Goal: Information Seeking & Learning: Learn about a topic

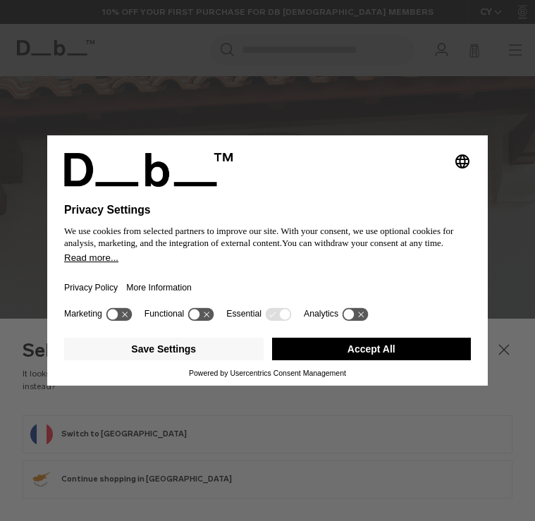
click at [440, 351] on button "Accept All" at bounding box center [372, 349] width 200 height 23
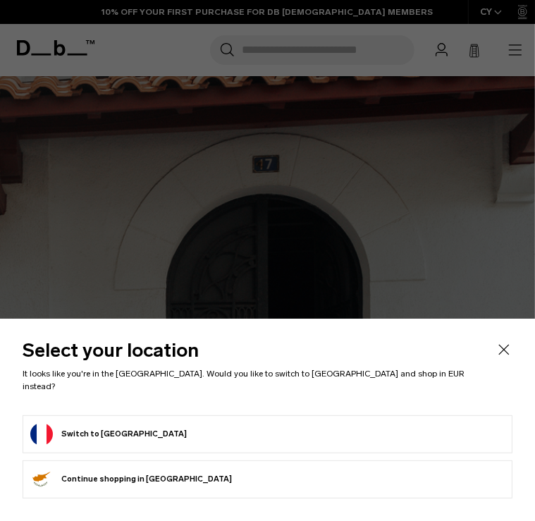
click at [496, 358] on icon "Close" at bounding box center [504, 349] width 17 height 17
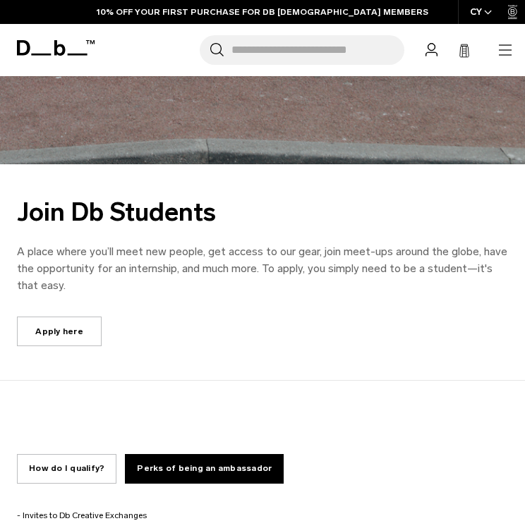
scroll to position [783, 0]
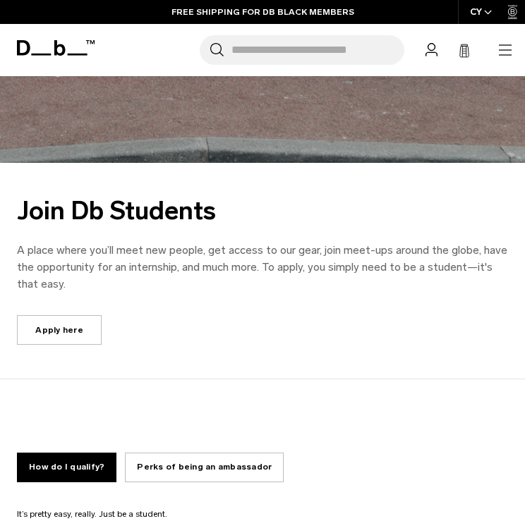
click at [45, 329] on link "Apply here" at bounding box center [59, 330] width 85 height 30
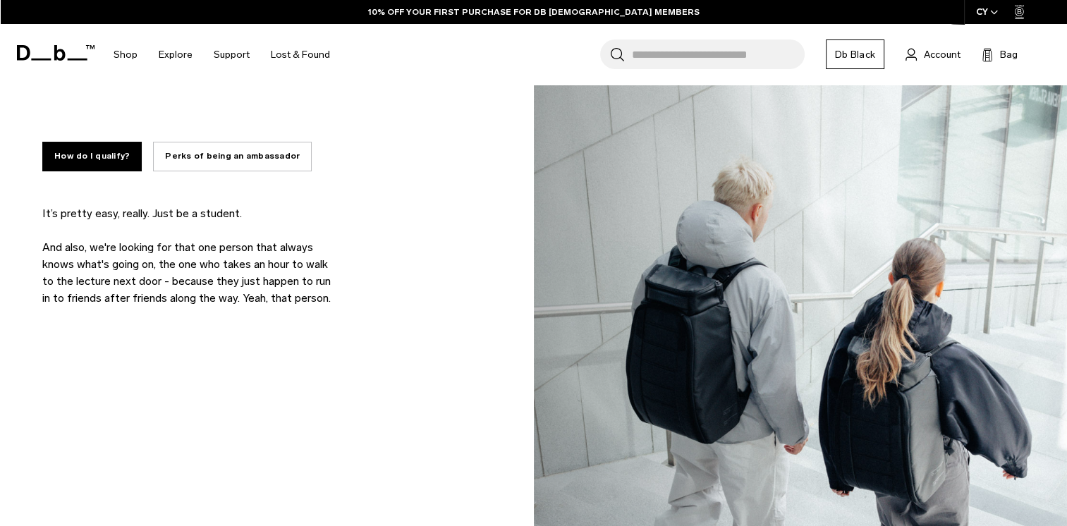
scroll to position [1013, 0]
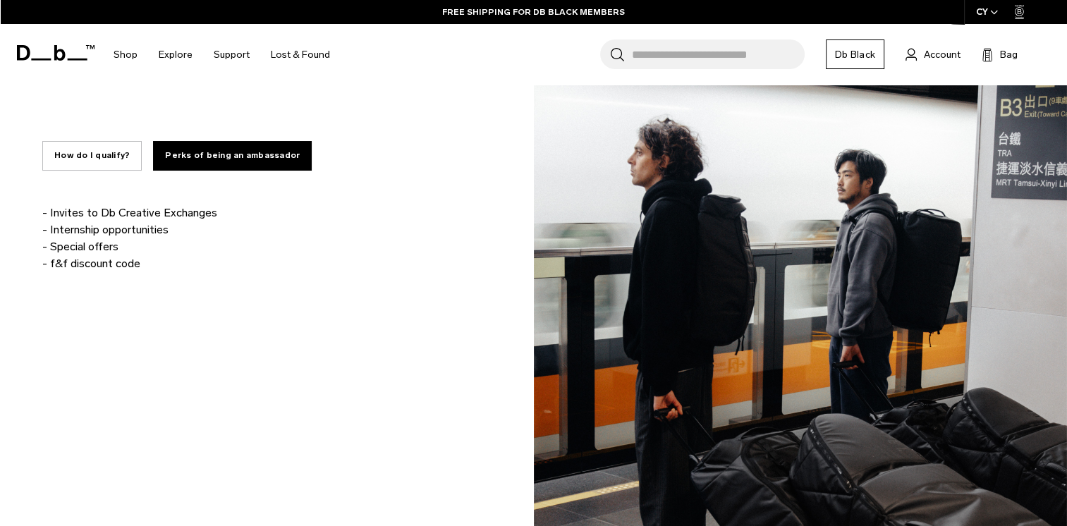
click at [93, 159] on button "How do I qualify?" at bounding box center [91, 156] width 99 height 30
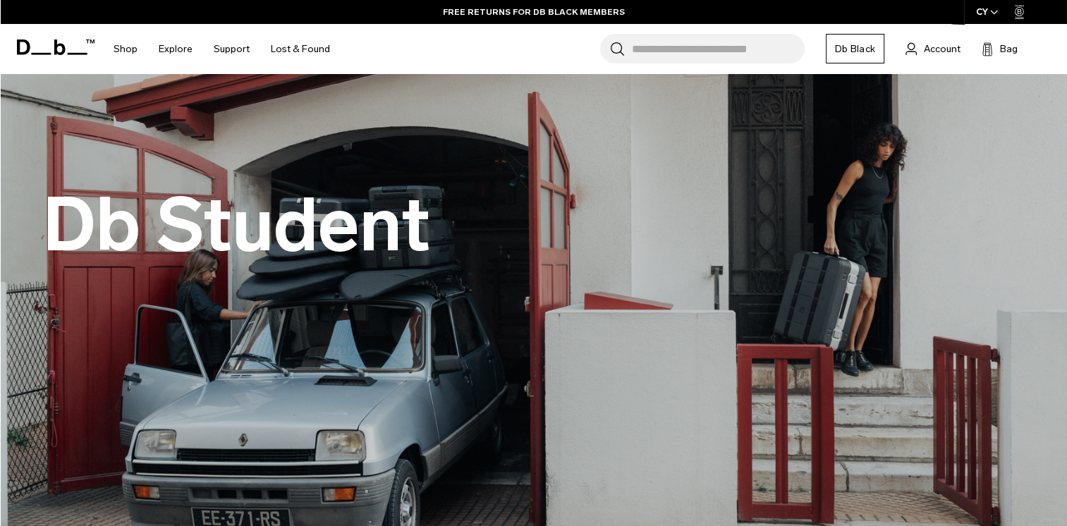
scroll to position [0, 0]
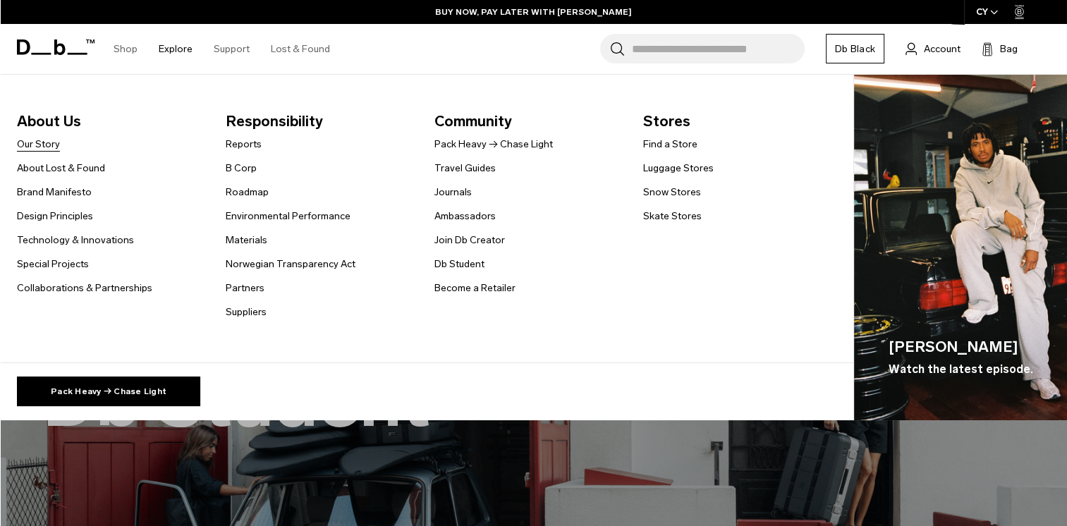
click at [38, 143] on link "Our Story" at bounding box center [38, 144] width 43 height 15
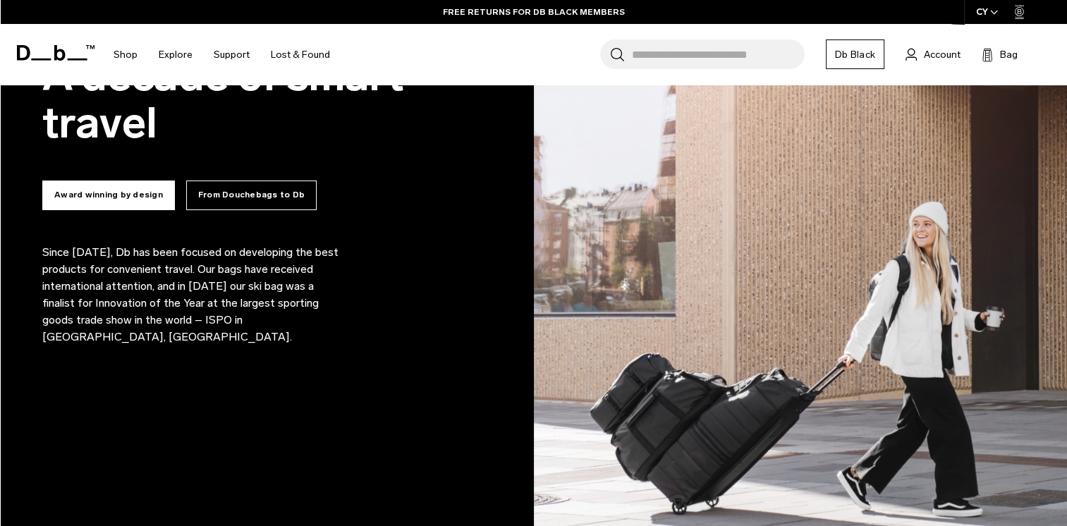
scroll to position [927, 0]
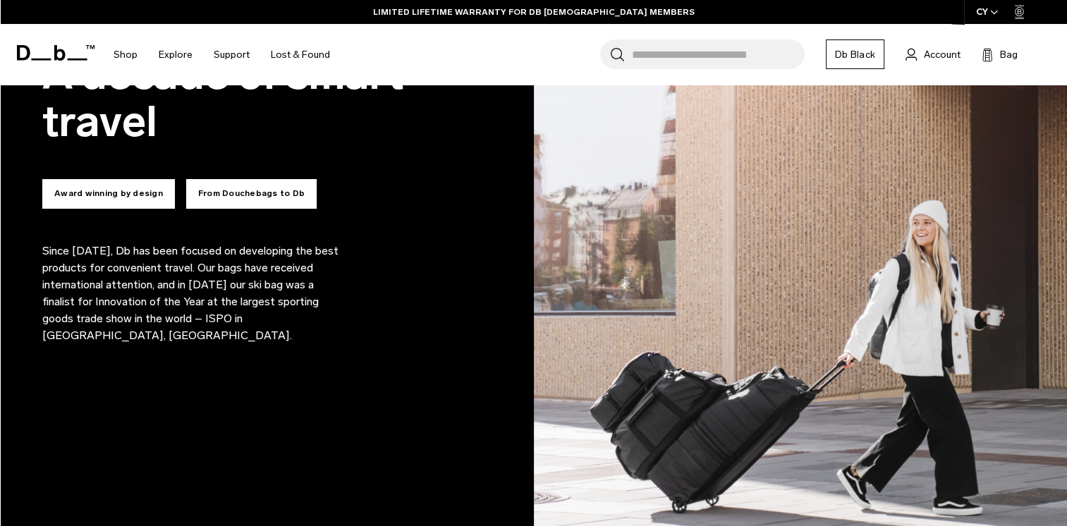
click at [221, 203] on button "From Douchebags to Db" at bounding box center [251, 194] width 131 height 30
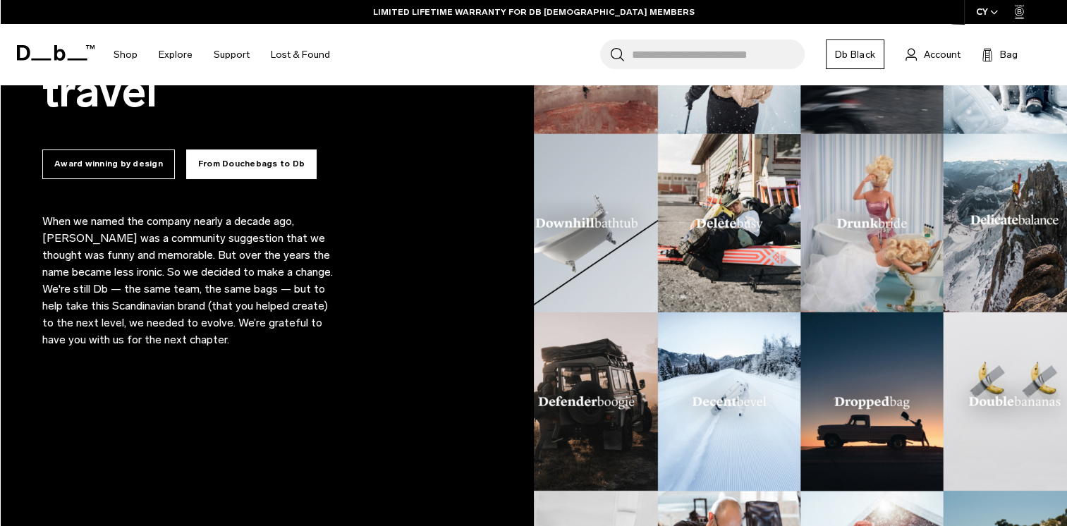
scroll to position [959, 0]
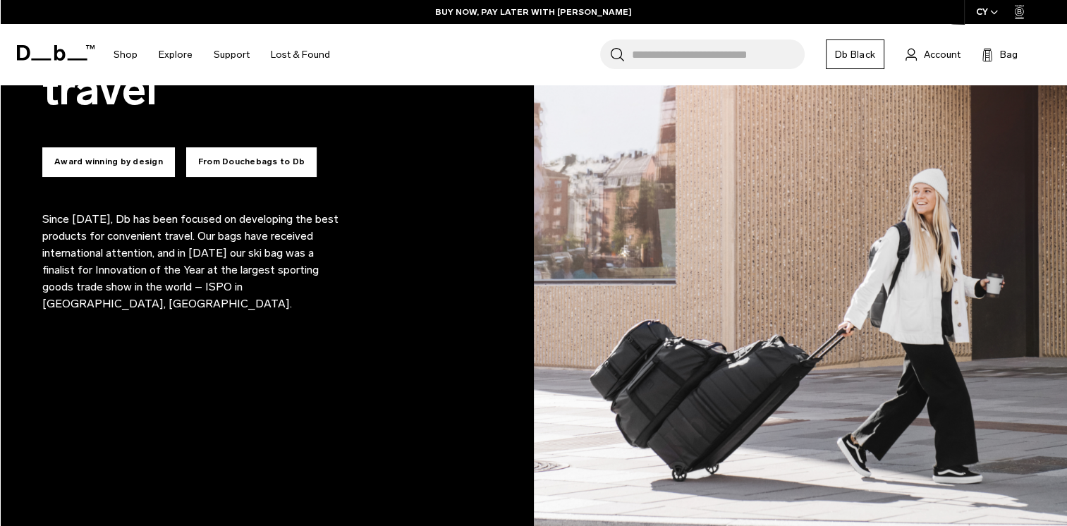
click at [288, 157] on button "From Douchebags to Db" at bounding box center [251, 162] width 131 height 30
click at [289, 159] on button "From Douchebags to Db" at bounding box center [251, 162] width 131 height 30
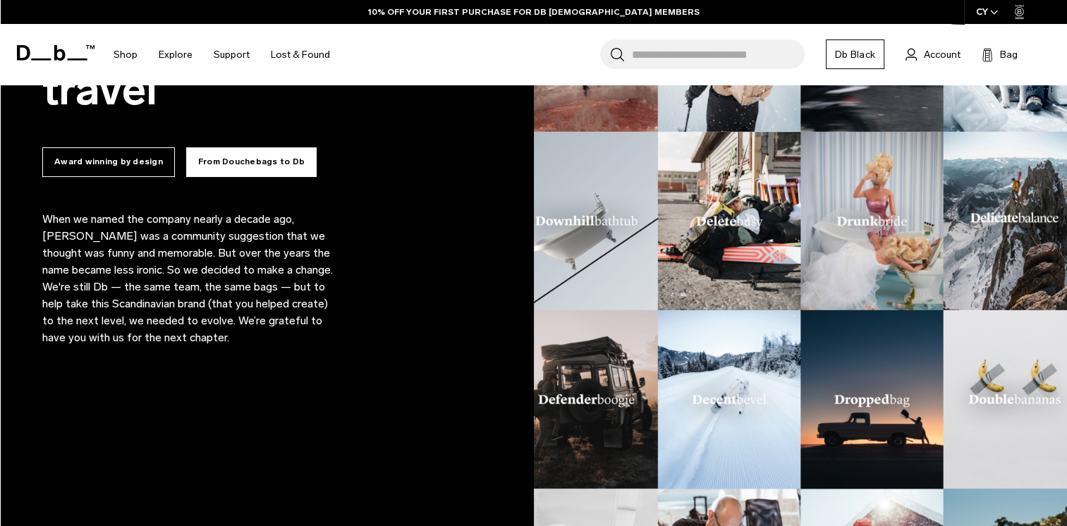
click at [289, 159] on button "From Douchebags to Db" at bounding box center [251, 162] width 131 height 30
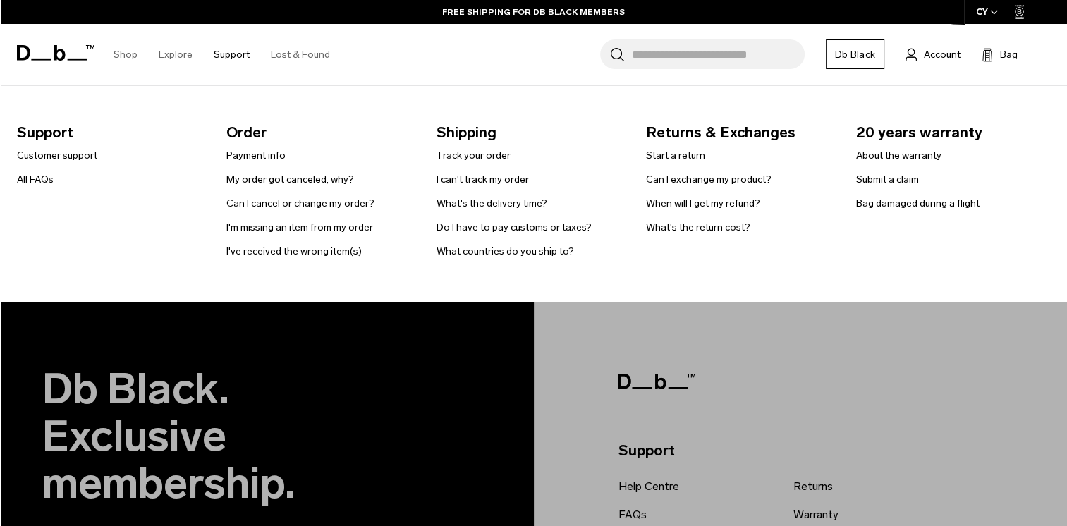
scroll to position [1642, 0]
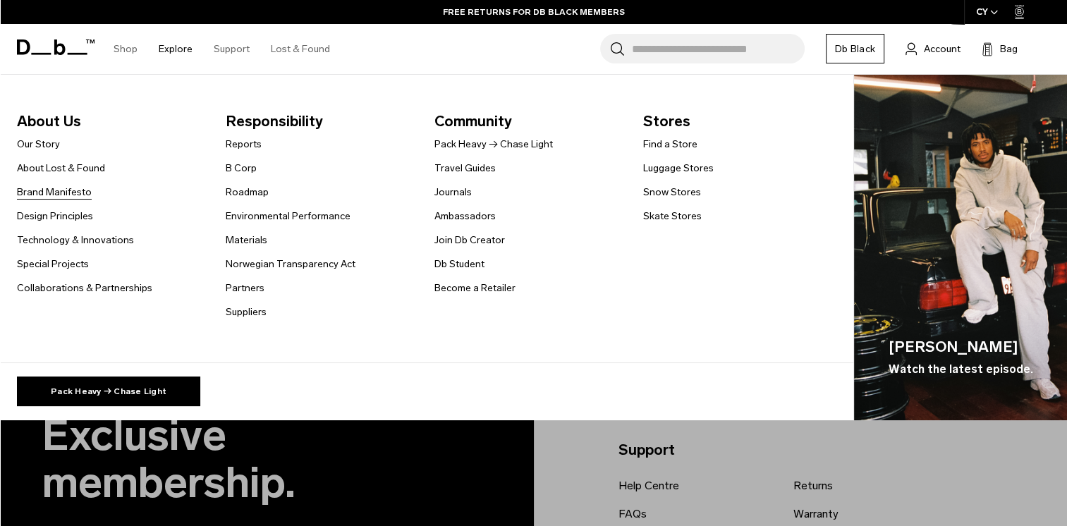
click at [48, 195] on link "Brand Manifesto" at bounding box center [54, 192] width 75 height 15
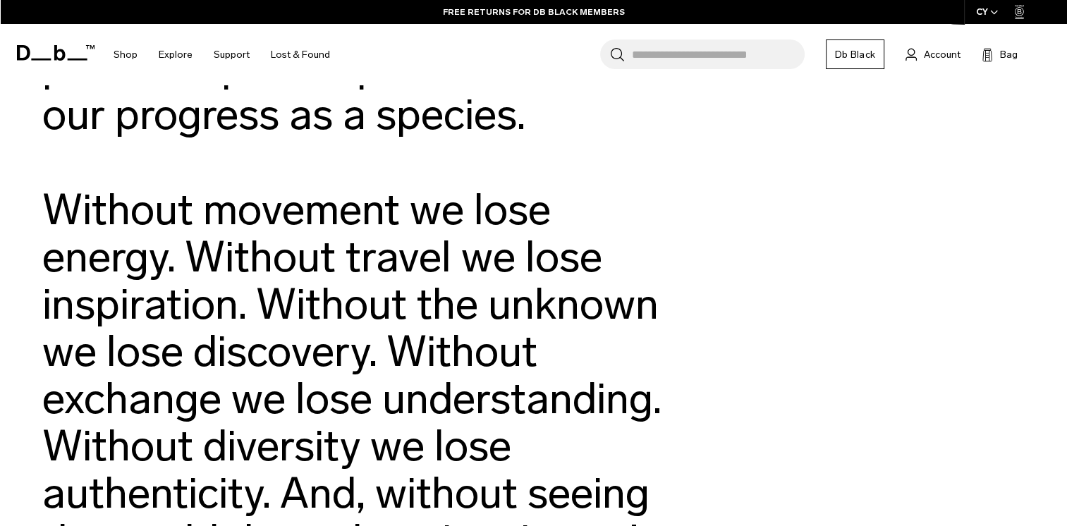
scroll to position [1520, 0]
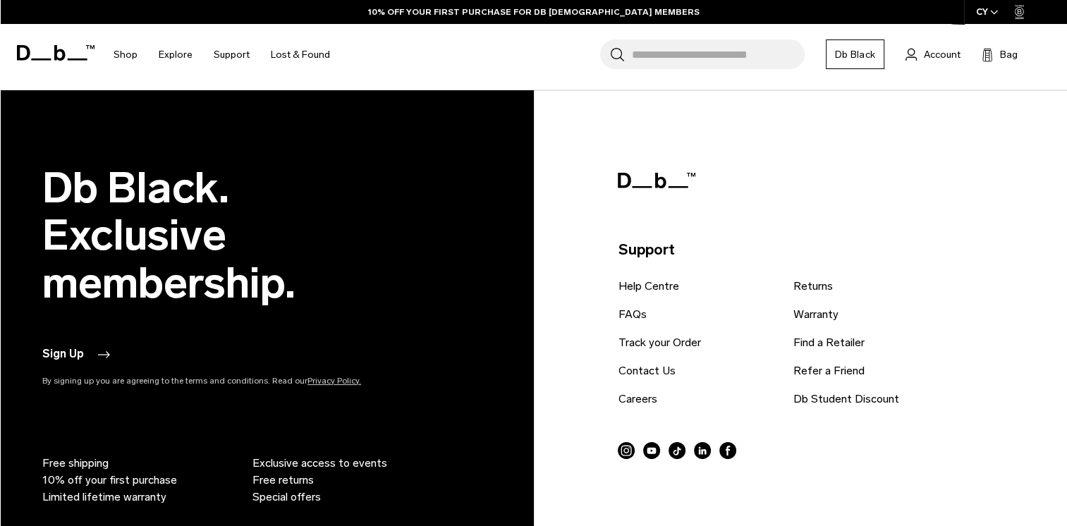
scroll to position [4177, 0]
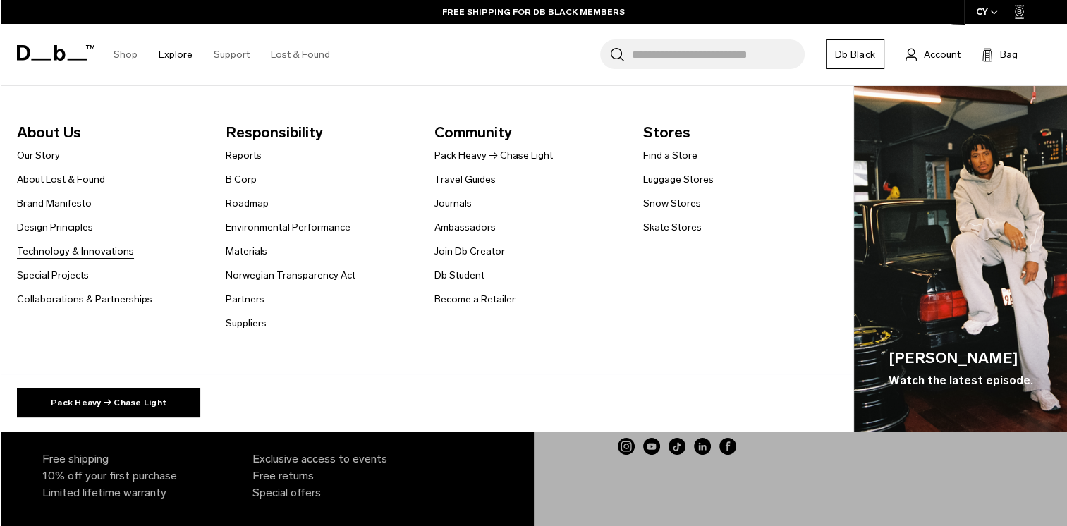
click at [75, 250] on link "Technology & Innovations" at bounding box center [75, 251] width 117 height 15
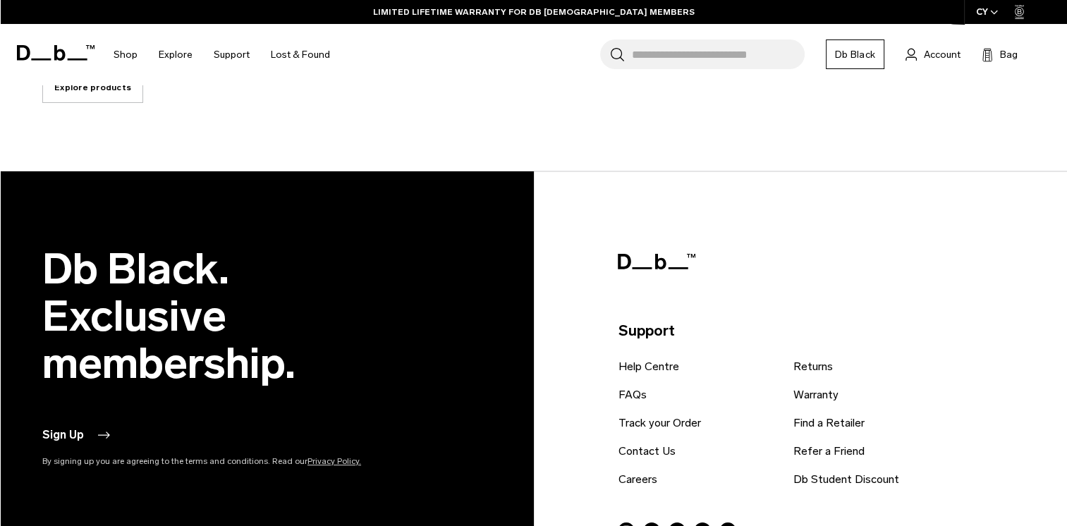
scroll to position [2735, 0]
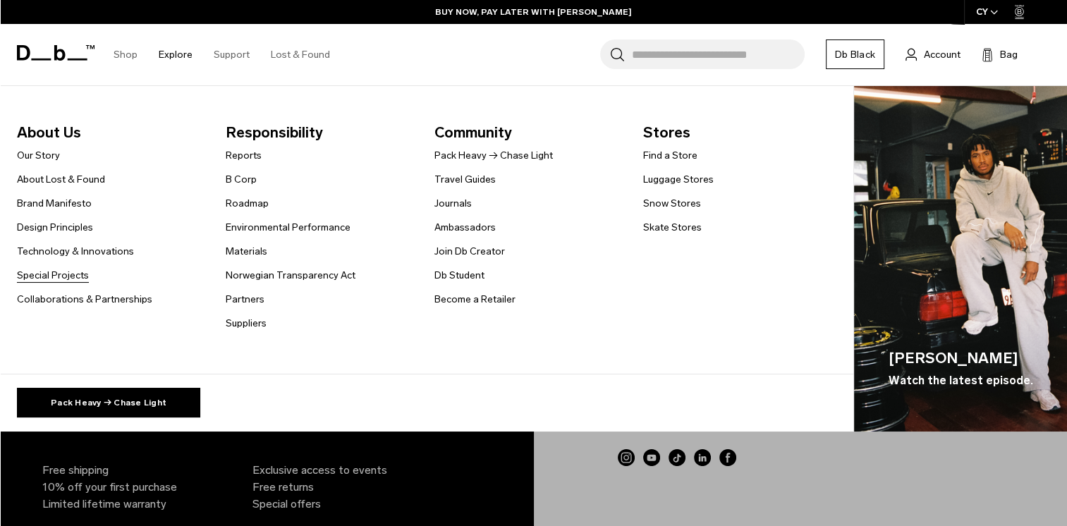
click at [73, 274] on link "Special Projects" at bounding box center [53, 275] width 72 height 15
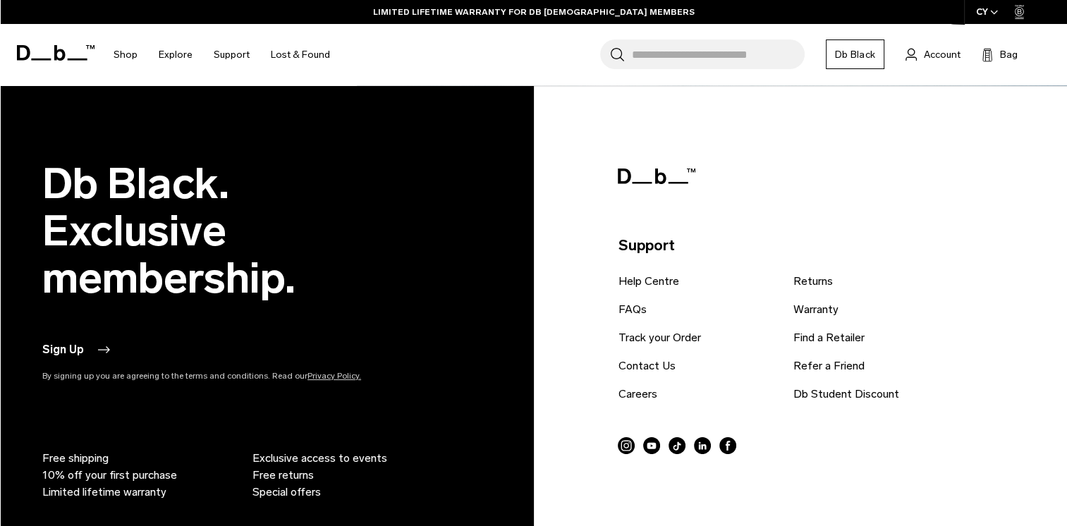
scroll to position [1980, 0]
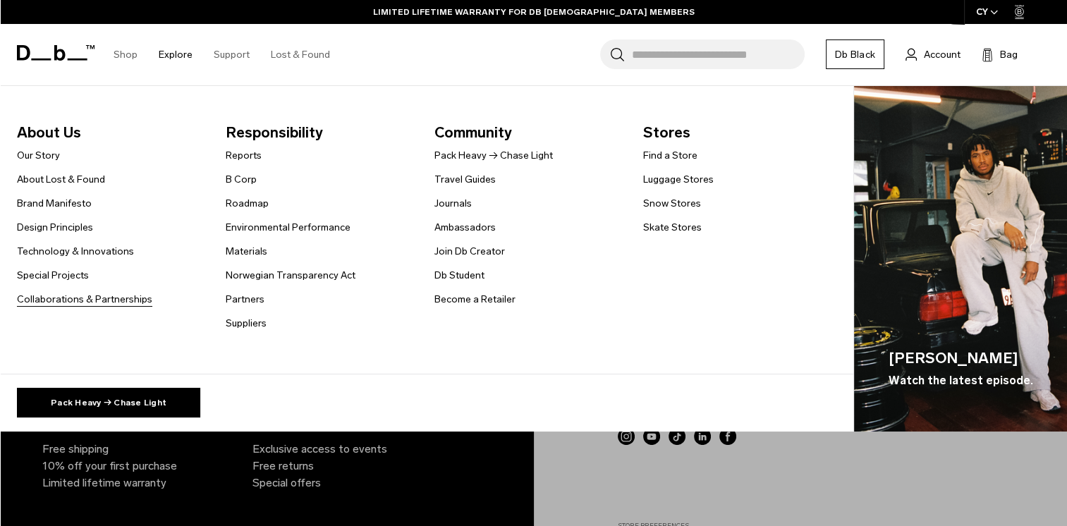
click at [59, 296] on link "Collaborations & Partnerships" at bounding box center [84, 299] width 135 height 15
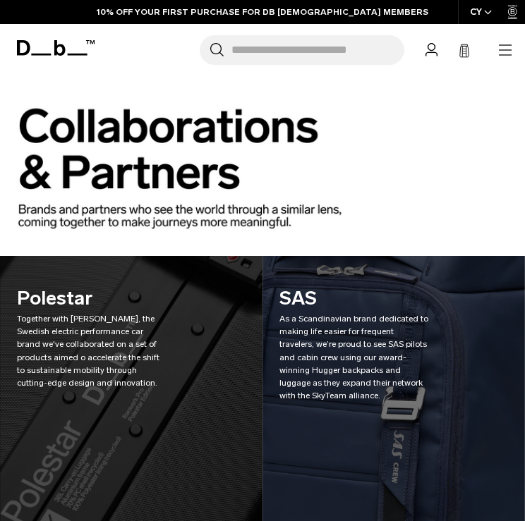
click at [511, 50] on icon "button" at bounding box center [505, 50] width 17 height 17
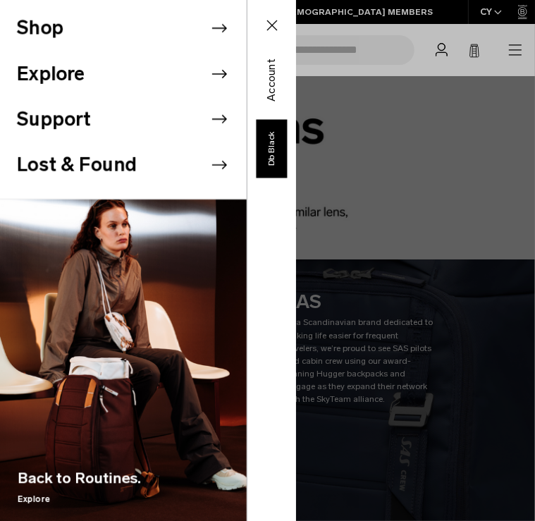
click at [209, 81] on icon at bounding box center [219, 73] width 21 height 21
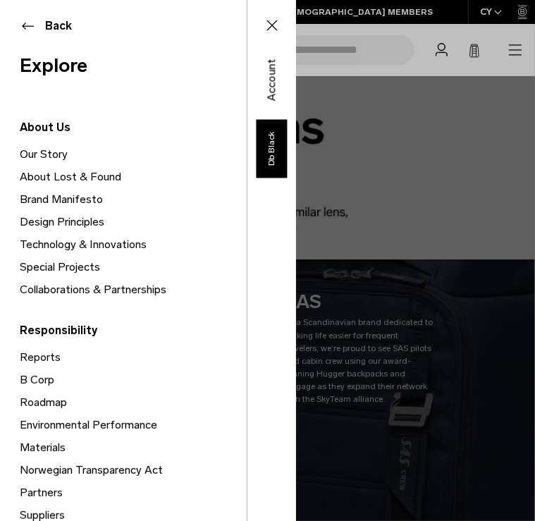
click at [296, 219] on div "Shop Explore Support" at bounding box center [148, 260] width 296 height 521
click at [282, 12] on button "Close" at bounding box center [272, 26] width 41 height 30
